Goal: Information Seeking & Learning: Find contact information

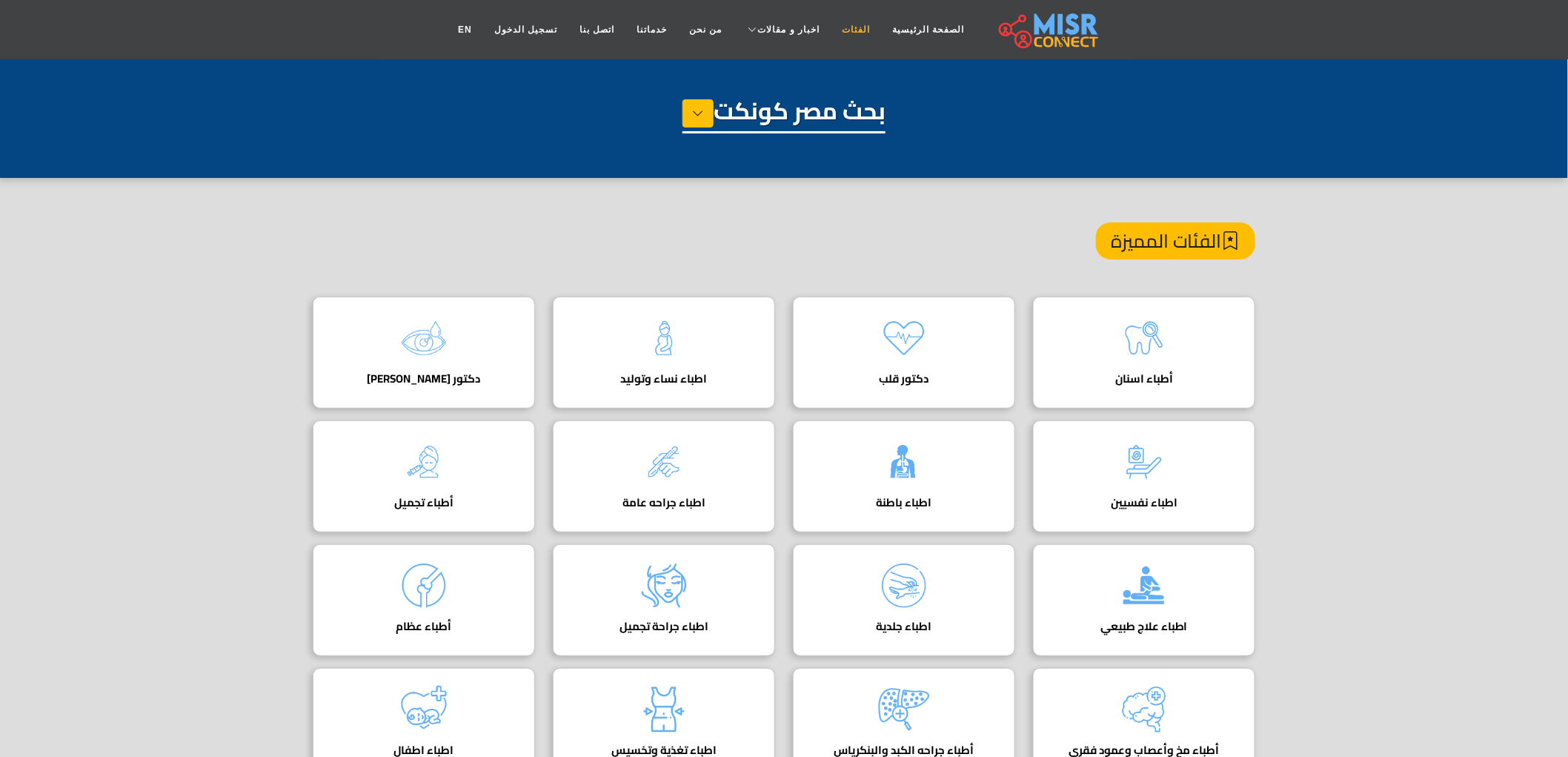
click at [852, 37] on link "الفئات" at bounding box center [855, 29] width 50 height 28
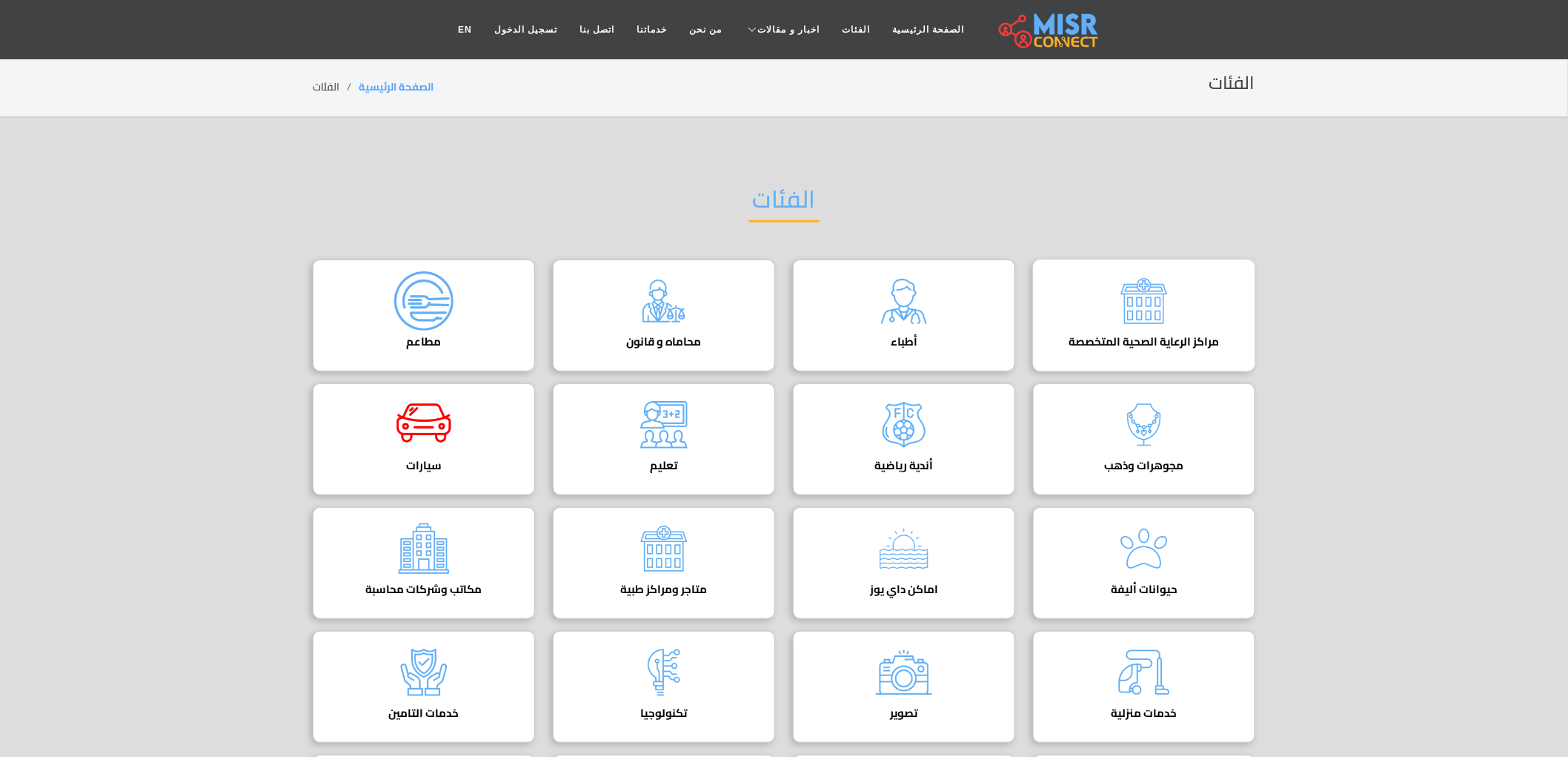
click at [1188, 317] on div "مراكز الرعاية الصحية المتخصصة" at bounding box center [1144, 315] width 223 height 112
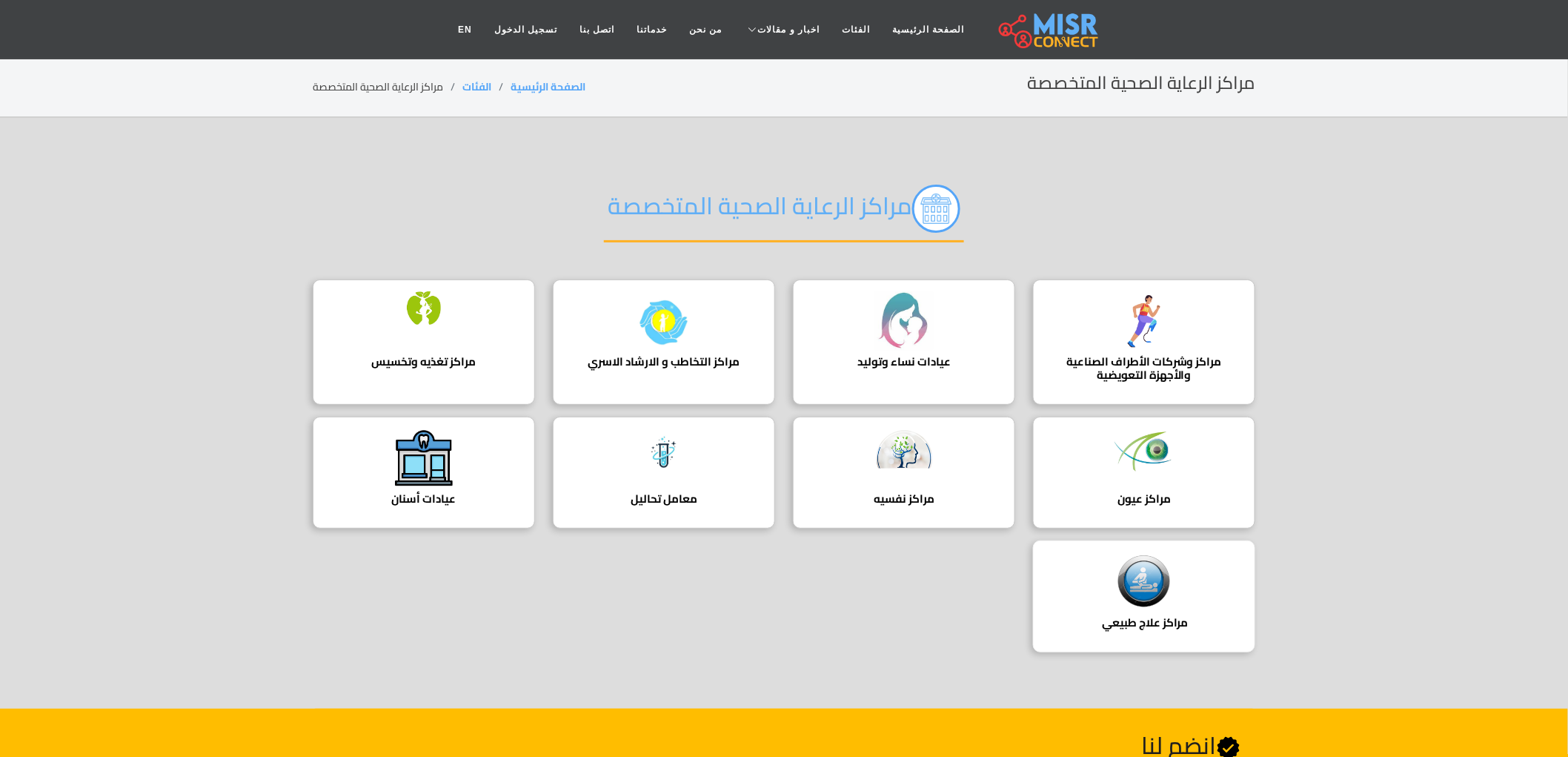
click at [1093, 550] on div "مراكز علاج طبيعي ‎ دليل شامل لأفضل مراكز العلاج الطبيعي في [GEOGRAPHIC_DATA]. ا…" at bounding box center [1144, 596] width 223 height 112
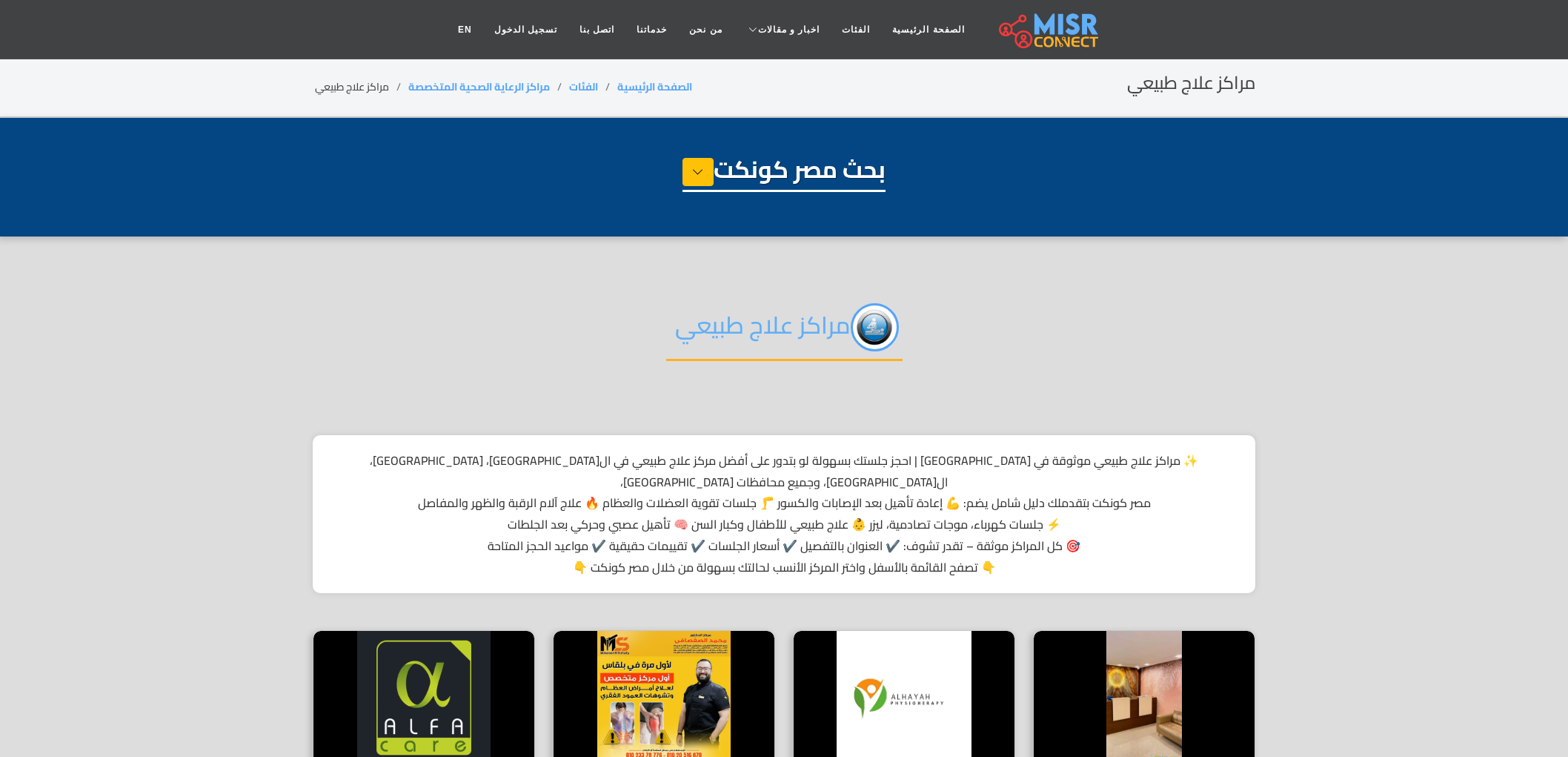
select select "**********"
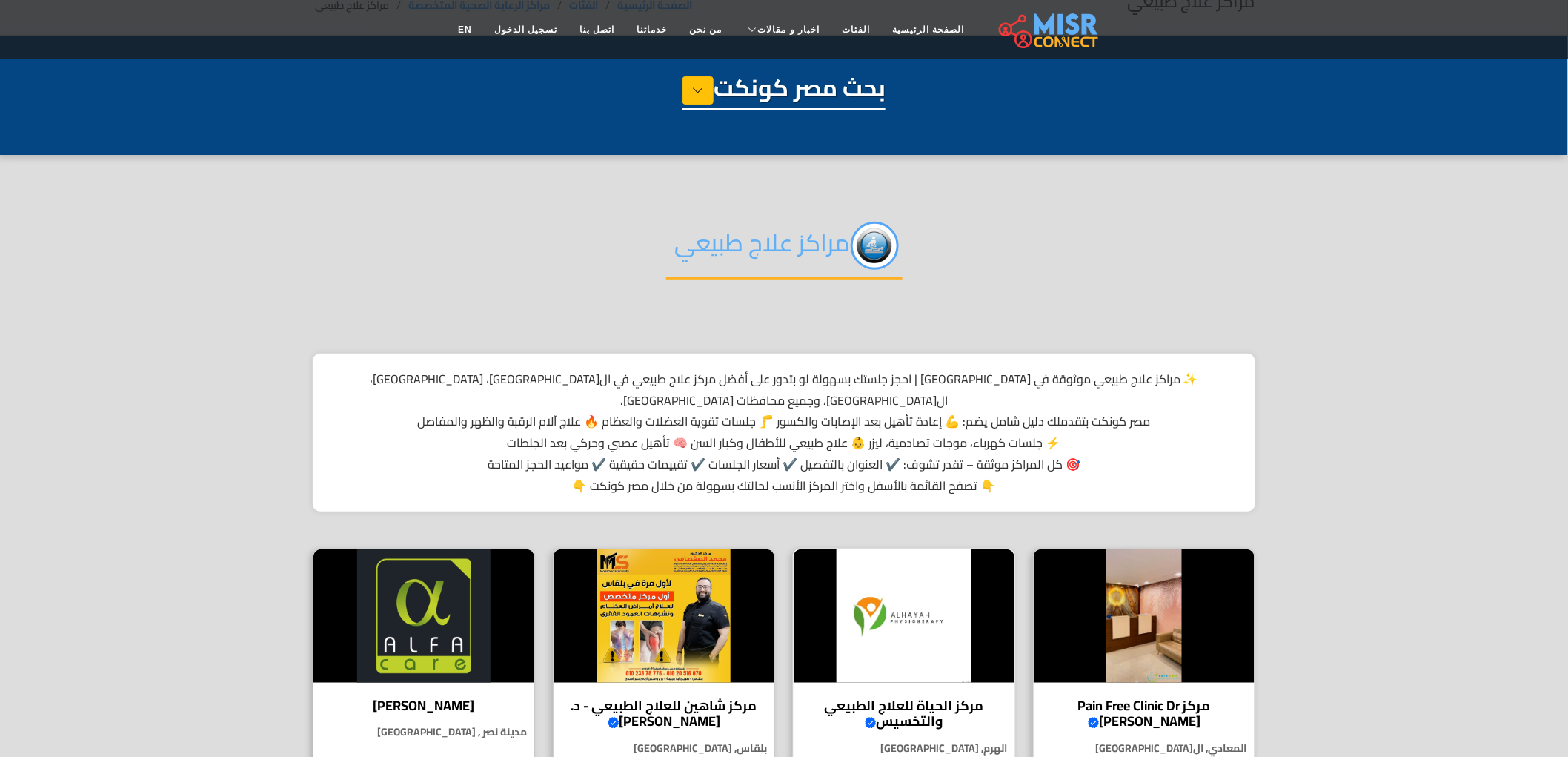
scroll to position [82, 0]
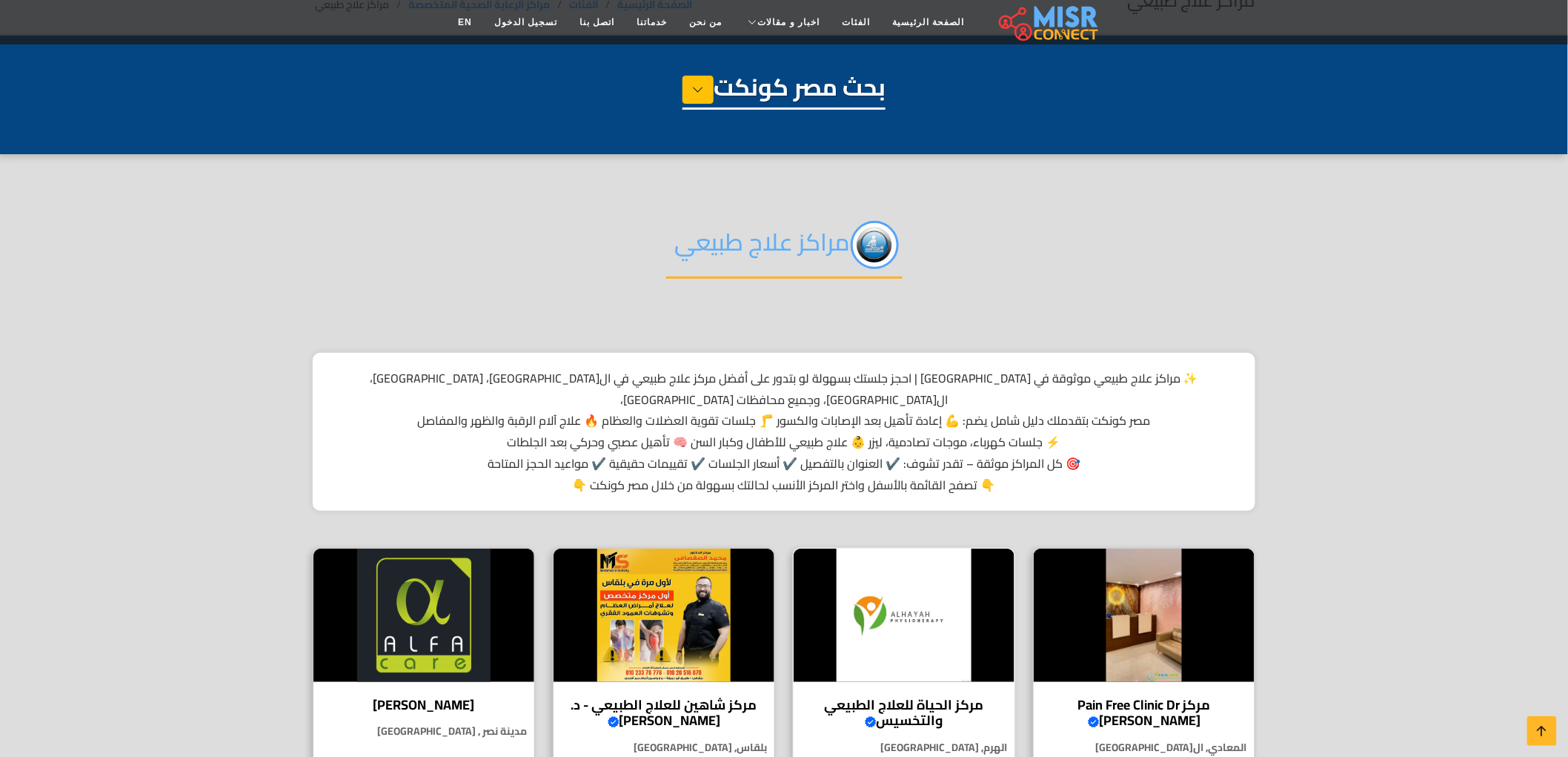
click at [967, 623] on img at bounding box center [904, 616] width 221 height 134
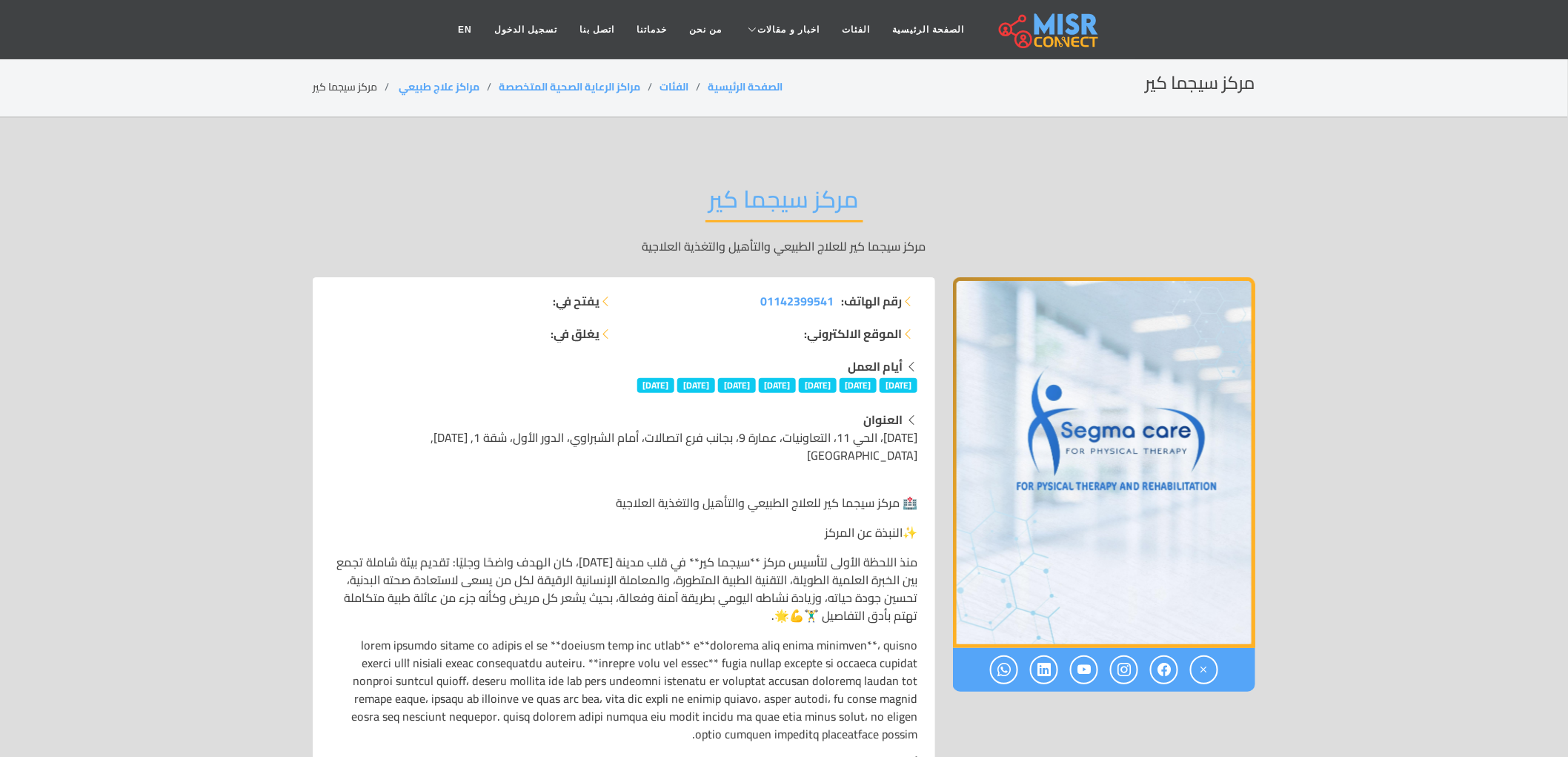
click at [690, 432] on span "[DATE]، الحي 11، التعاونيات، عمارة 9، بجانب فرع اتصالات، أمام الشبراوي، الدور ا…" at bounding box center [674, 446] width 487 height 40
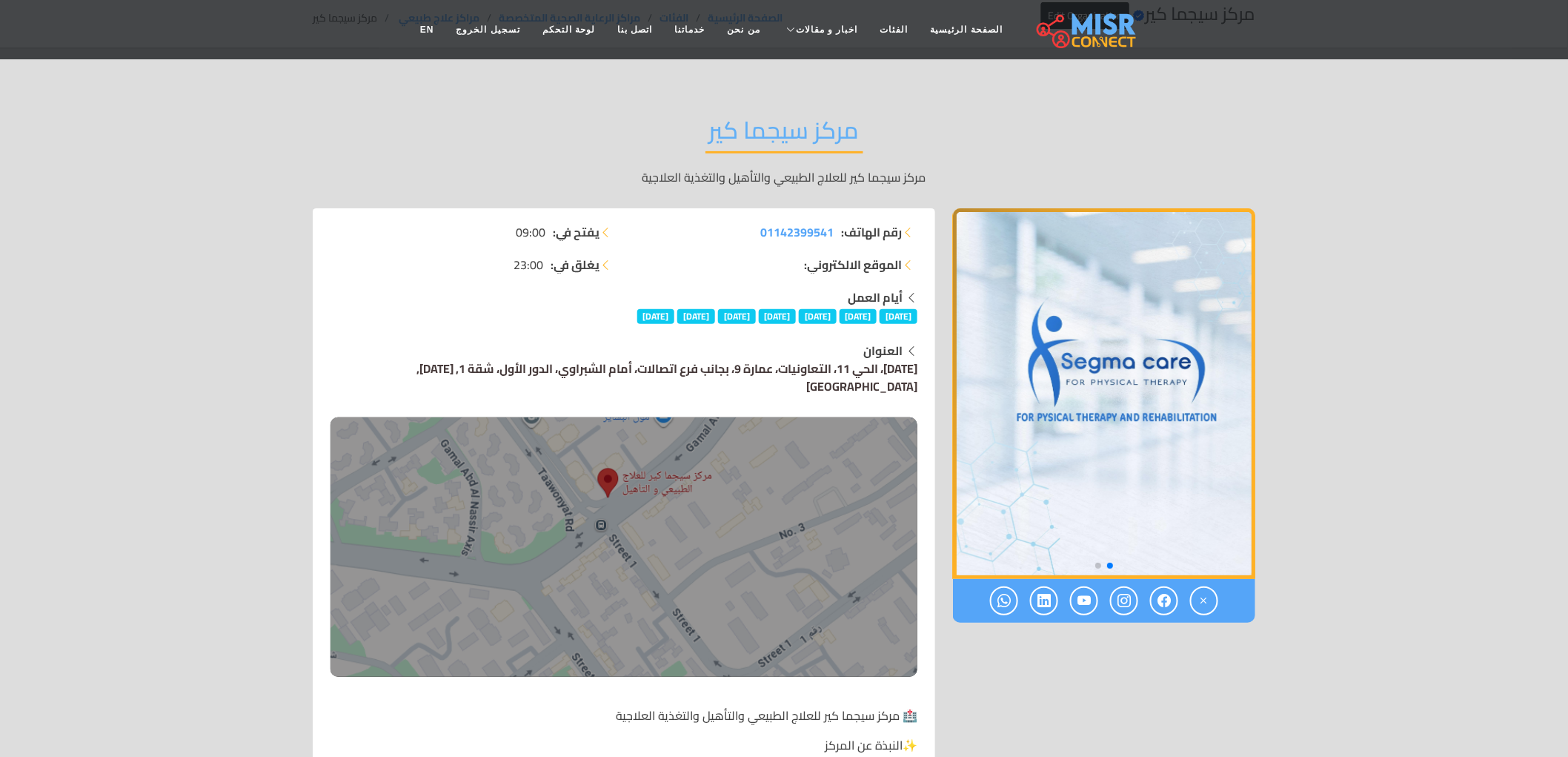
scroll to position [164, 0]
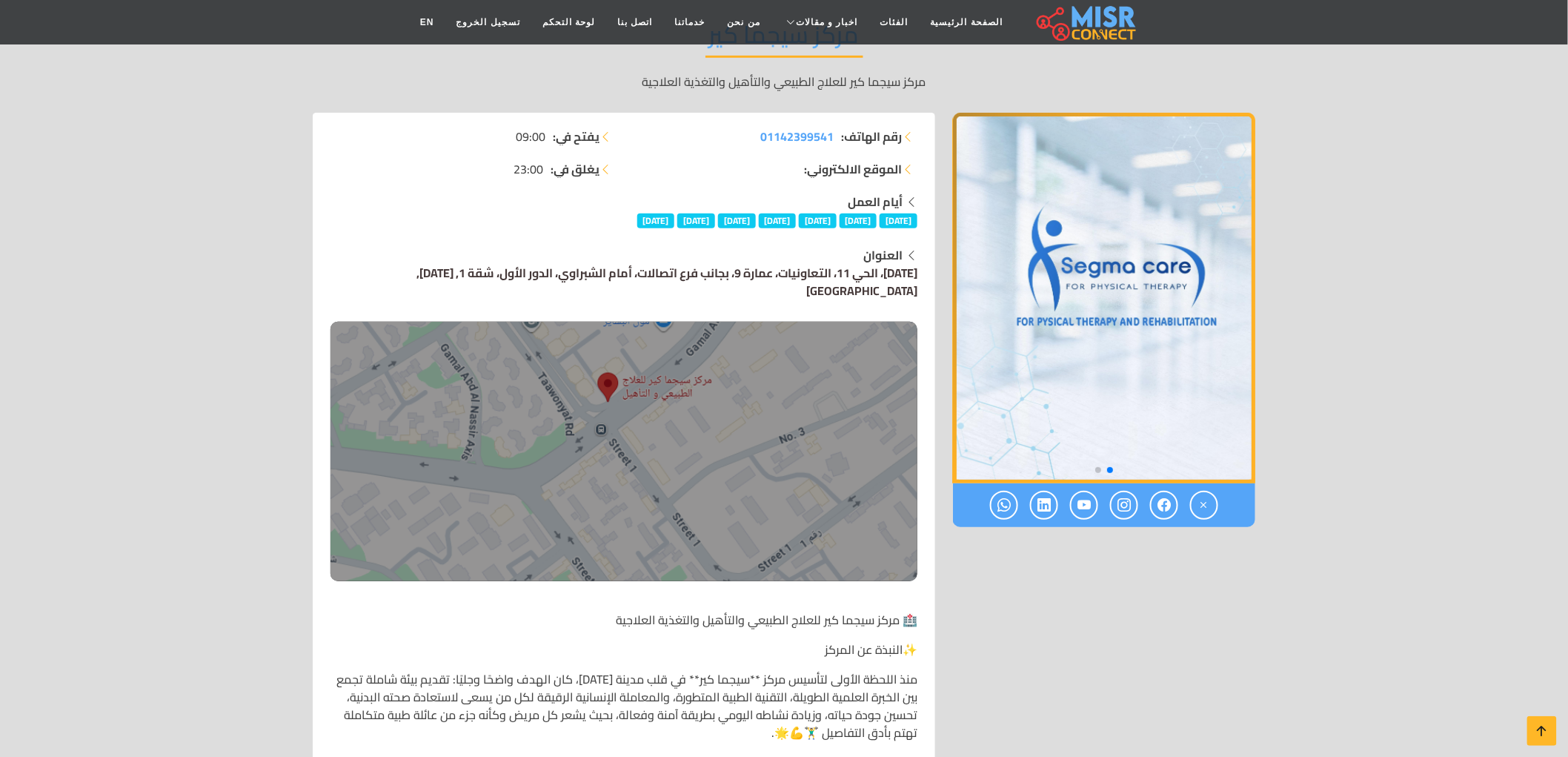
click at [680, 389] on img at bounding box center [624, 451] width 587 height 259
